Goal: Task Accomplishment & Management: Use online tool/utility

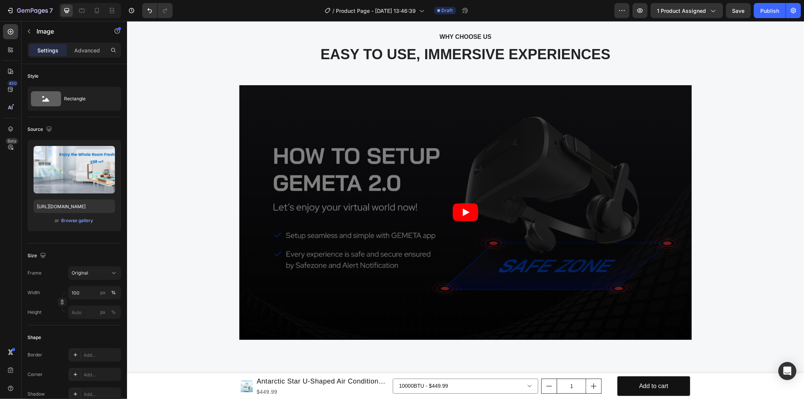
scroll to position [1204, 0]
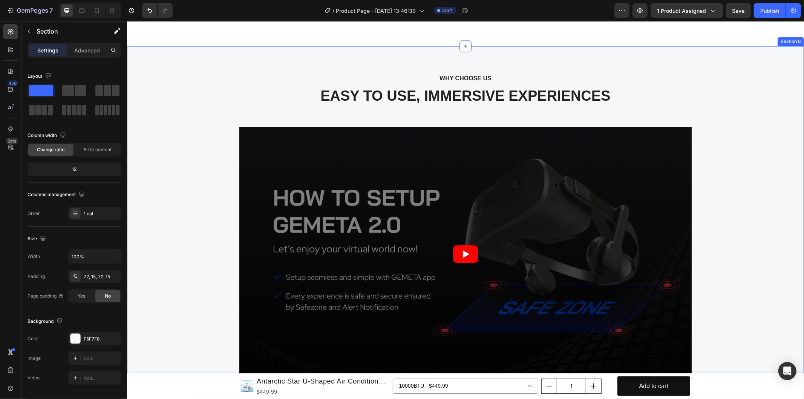
click at [544, 211] on div "WHY CHOOSE US Text block EASY TO USE, IMMERSIVE EXPERIENCES Heading Video Row S…" at bounding box center [465, 237] width 677 height 383
click at [656, 251] on div "WHY CHOOSE US Text block EASY TO USE, IMMERSIVE EXPERIENCES Heading Video Row" at bounding box center [465, 237] width 666 height 329
click at [655, 247] on div "WHY CHOOSE US Text block EASY TO USE, IMMERSIVE EXPERIENCES Heading Video Row" at bounding box center [465, 237] width 666 height 329
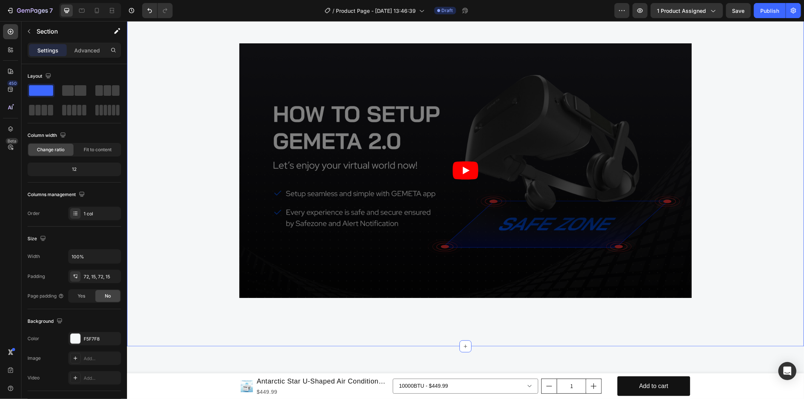
scroll to position [1329, 0]
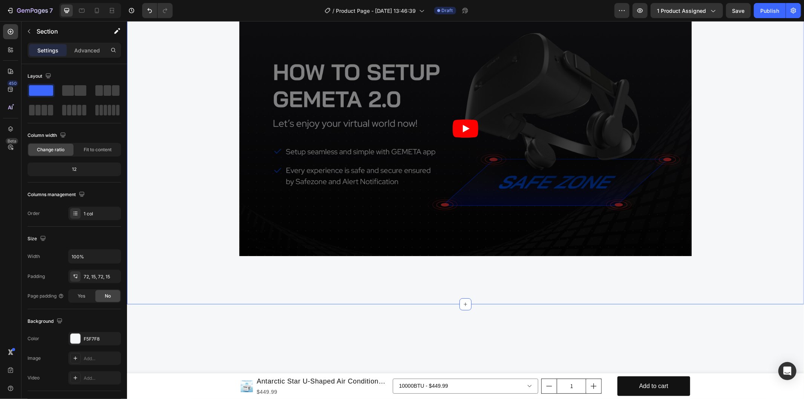
click at [726, 262] on div "WHY CHOOSE US Text block EASY TO USE, IMMERSIVE EXPERIENCES Heading Video Row" at bounding box center [465, 112] width 666 height 329
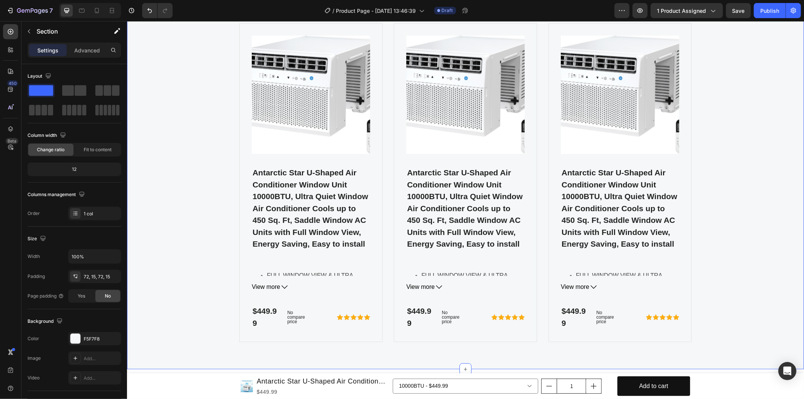
scroll to position [1706, 0]
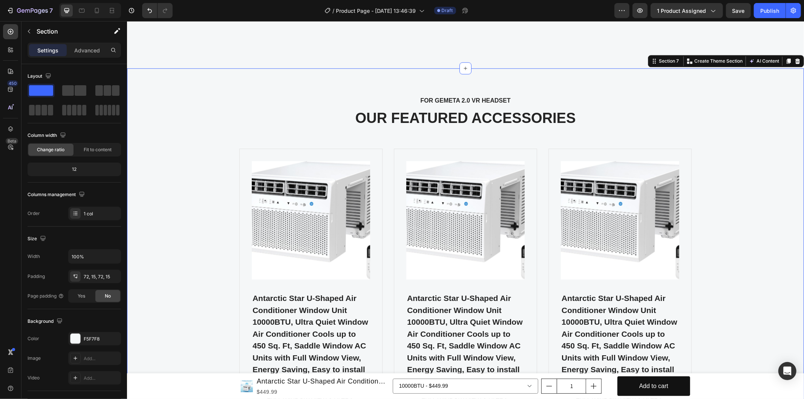
click at [739, 221] on div "FOR GEMETA 2.0 VR HEADSET Text block OUR FEATURED ACCESSORIES Heading Product I…" at bounding box center [465, 281] width 666 height 373
click at [569, 125] on p "OUR FEATURED ACCESSORIES" at bounding box center [465, 117] width 664 height 17
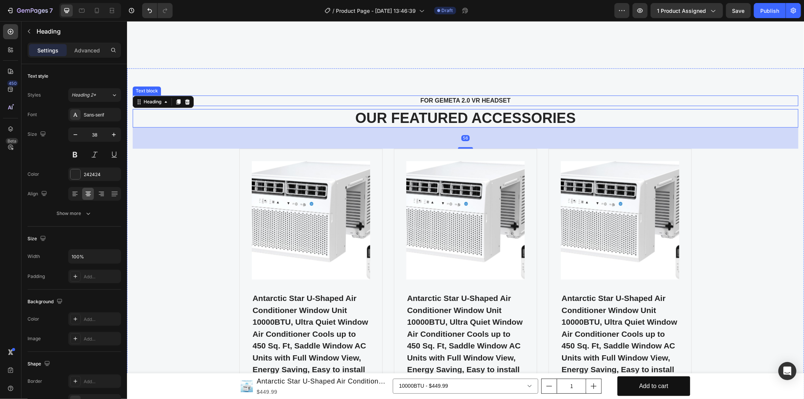
click at [439, 101] on p "FOR GEMETA 2.0 VR HEADSET" at bounding box center [465, 100] width 652 height 9
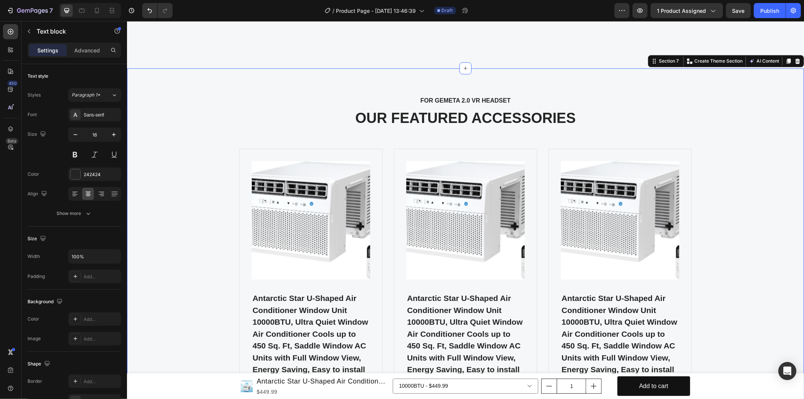
click at [386, 87] on div "FOR GEMETA 2.0 VR HEADSET Text block OUR FEATURED ACCESSORIES Heading Product I…" at bounding box center [465, 281] width 677 height 427
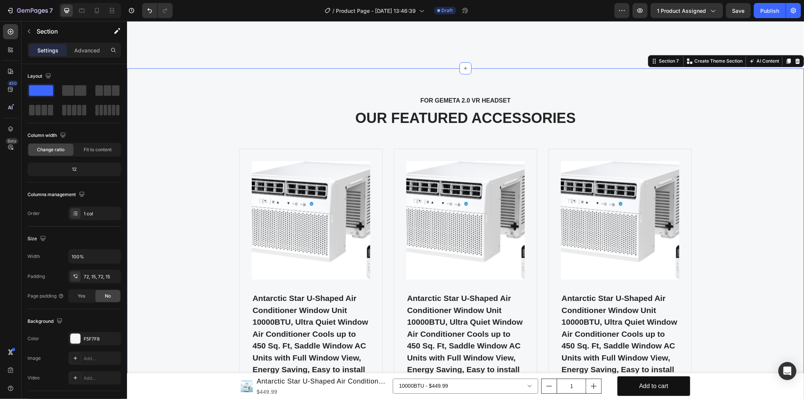
click at [388, 89] on div "FOR GEMETA 2.0 VR HEADSET Text block OUR FEATURED ACCESSORIES Heading Product I…" at bounding box center [465, 281] width 677 height 427
click at [419, 98] on p "FOR GEMETA 2.0 VR HEADSET" at bounding box center [465, 100] width 652 height 9
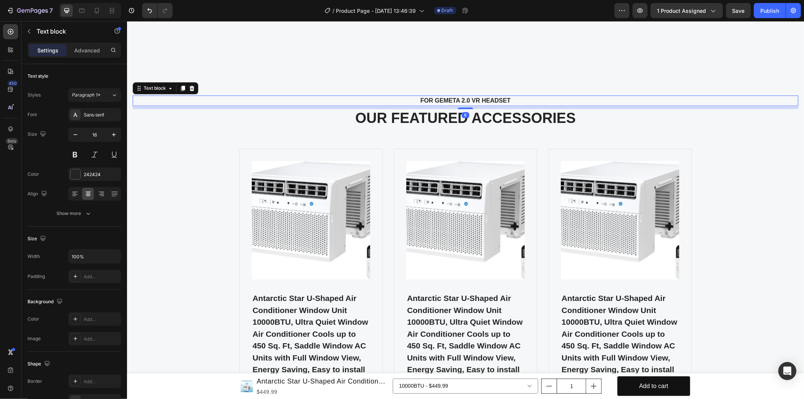
click at [419, 98] on p "FOR GEMETA 2.0 VR HEADSET" at bounding box center [465, 100] width 652 height 9
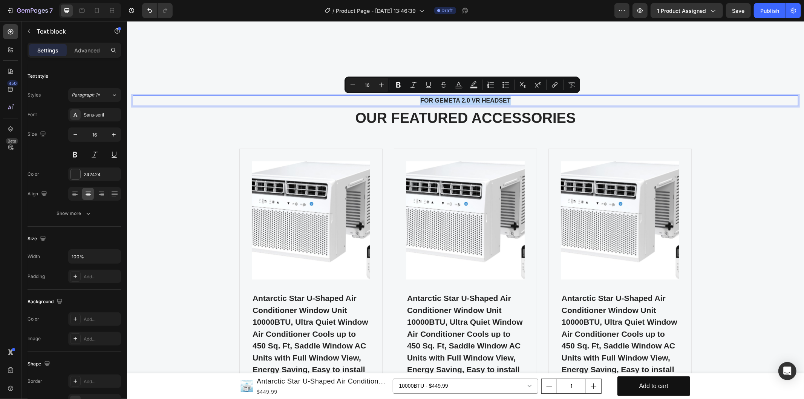
copy p "FOR GEMETA 2.0 VR HEADSET"
click at [484, 125] on p "OUR FEATURED ACCESSORIES" at bounding box center [465, 117] width 664 height 17
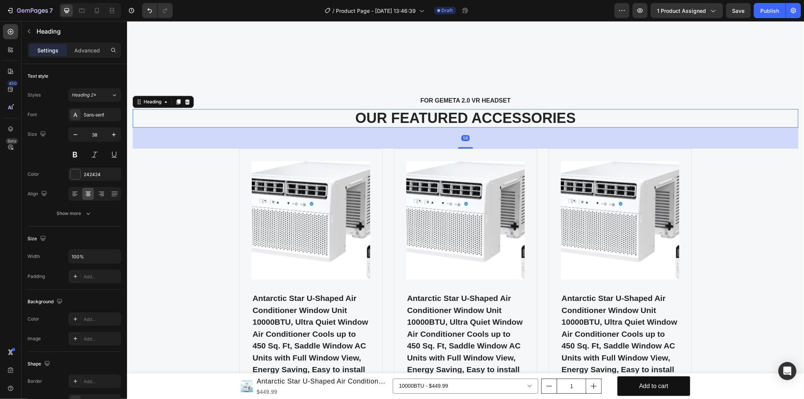
click at [484, 125] on p "OUR FEATURED ACCESSORIES" at bounding box center [465, 117] width 664 height 17
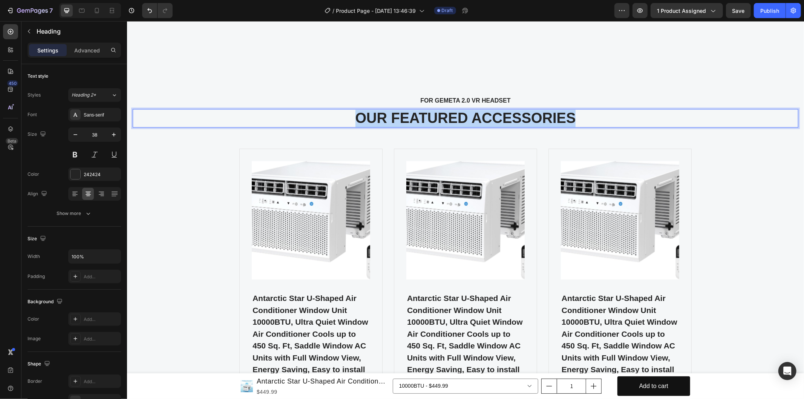
click at [484, 125] on p "OUR FEATURED ACCESSORIES" at bounding box center [465, 117] width 664 height 17
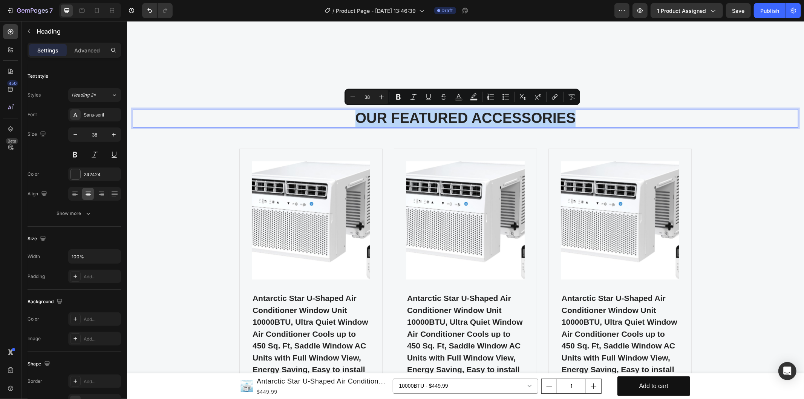
click at [484, 125] on p "OUR FEATURED ACCESSORIES" at bounding box center [465, 117] width 664 height 17
copy p "OUR FEATURED ACCESSORIES"
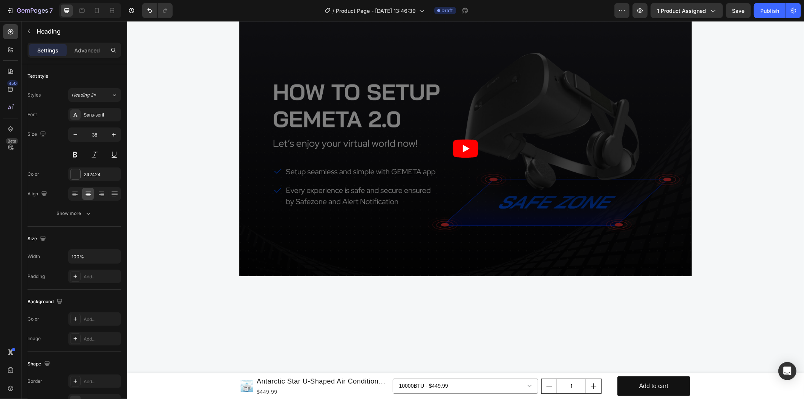
scroll to position [1099, 0]
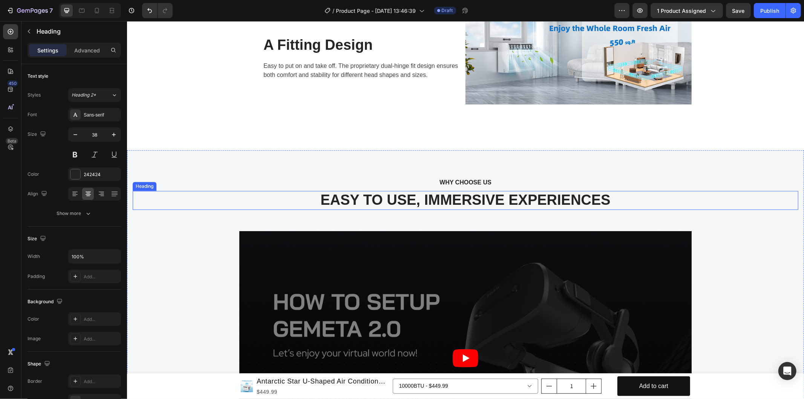
click at [550, 209] on p "EASY TO USE, IMMERSIVE EXPERIENCES" at bounding box center [465, 200] width 664 height 17
click at [526, 209] on p "EASY TO USE, IMMERSIVE EXPERIENCES" at bounding box center [465, 200] width 664 height 17
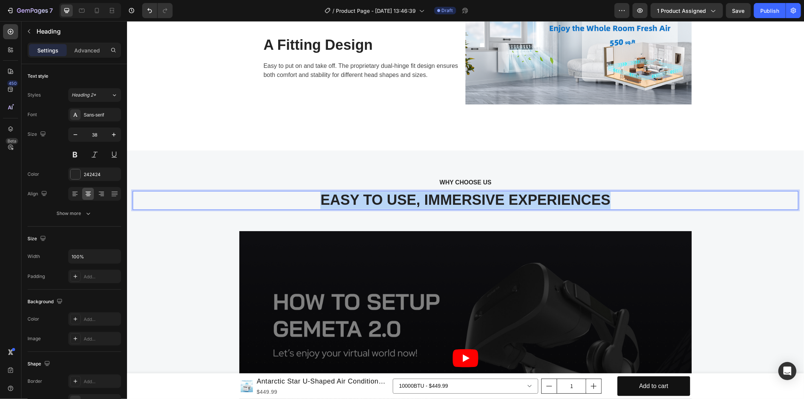
click at [526, 209] on p "EASY TO USE, IMMERSIVE EXPERIENCES" at bounding box center [465, 200] width 664 height 17
copy p "EASY TO USE, IMMERSIVE EXPERIENCES"
